Goal: Go to known website: Go to known website

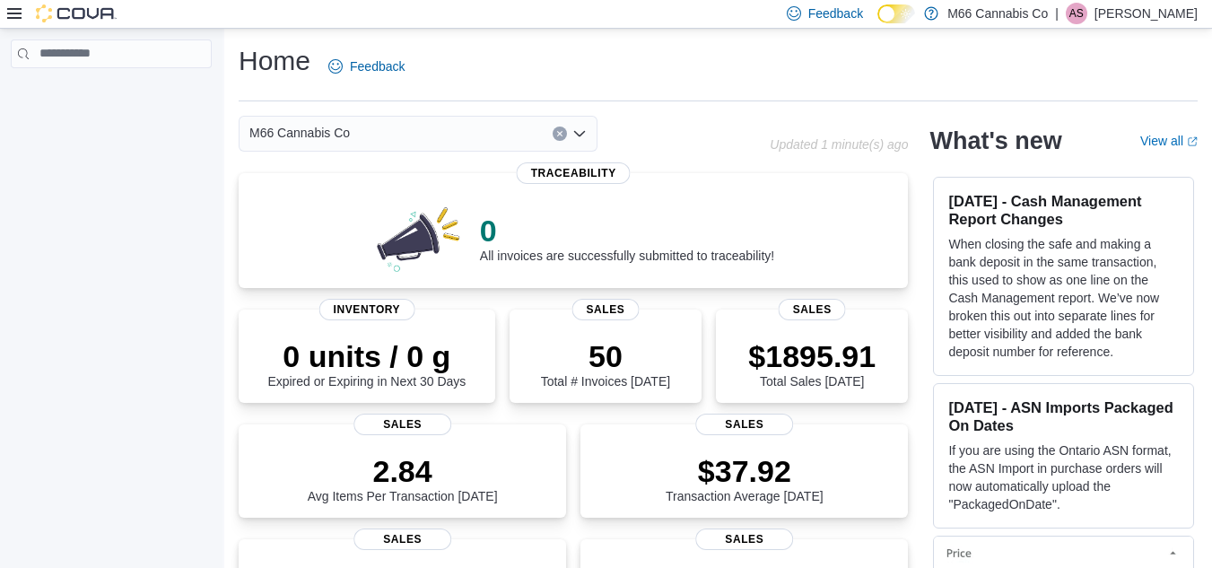
click at [1145, 9] on p "[PERSON_NAME]" at bounding box center [1145, 14] width 103 height 22
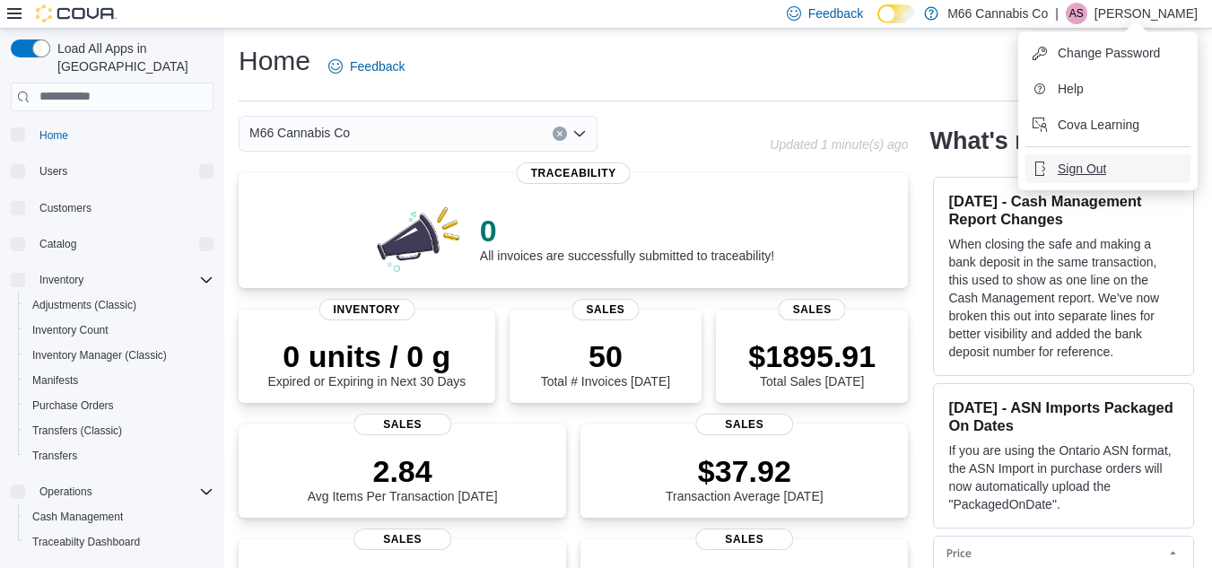
click at [1080, 181] on button "Sign Out" at bounding box center [1107, 168] width 165 height 29
